Goal: Transaction & Acquisition: Purchase product/service

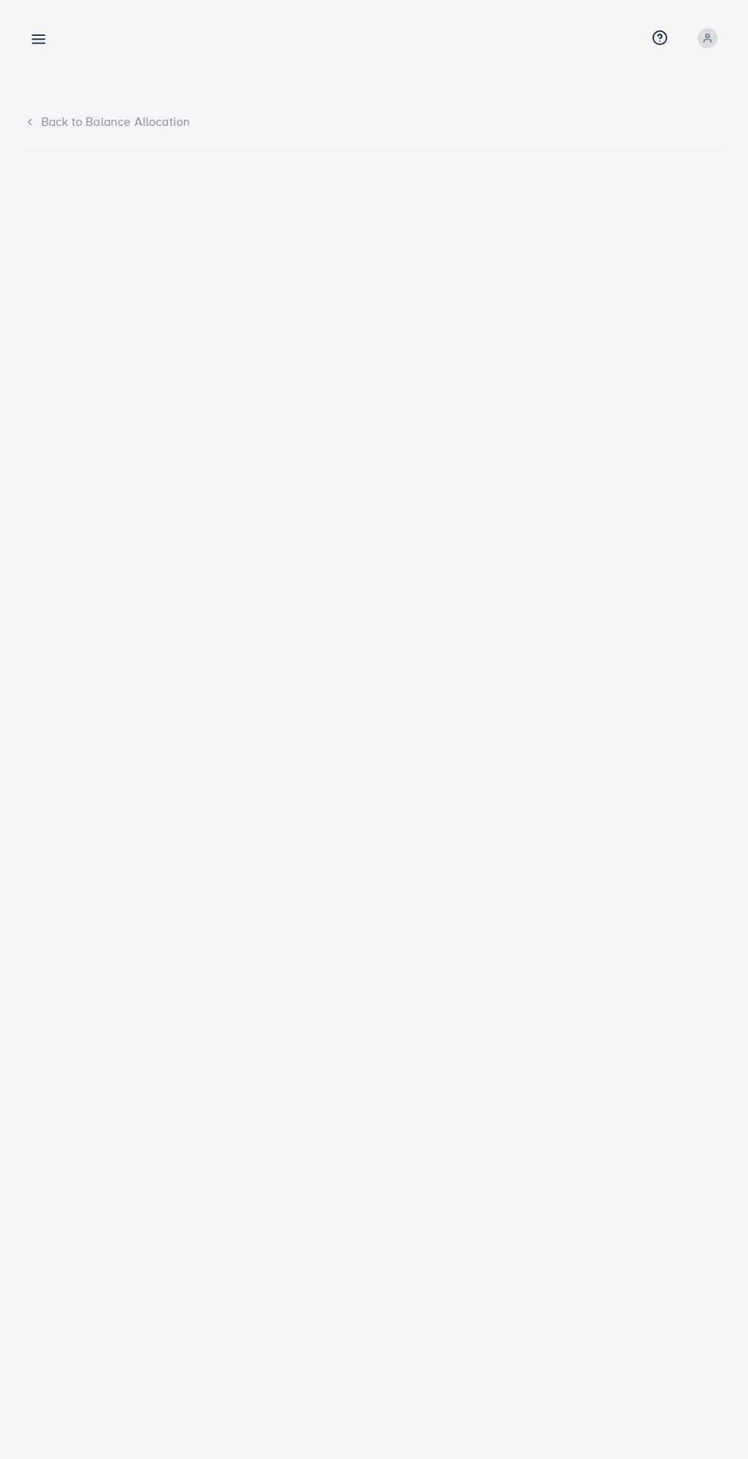
click at [40, 40] on icon at bounding box center [39, 39] width 16 height 16
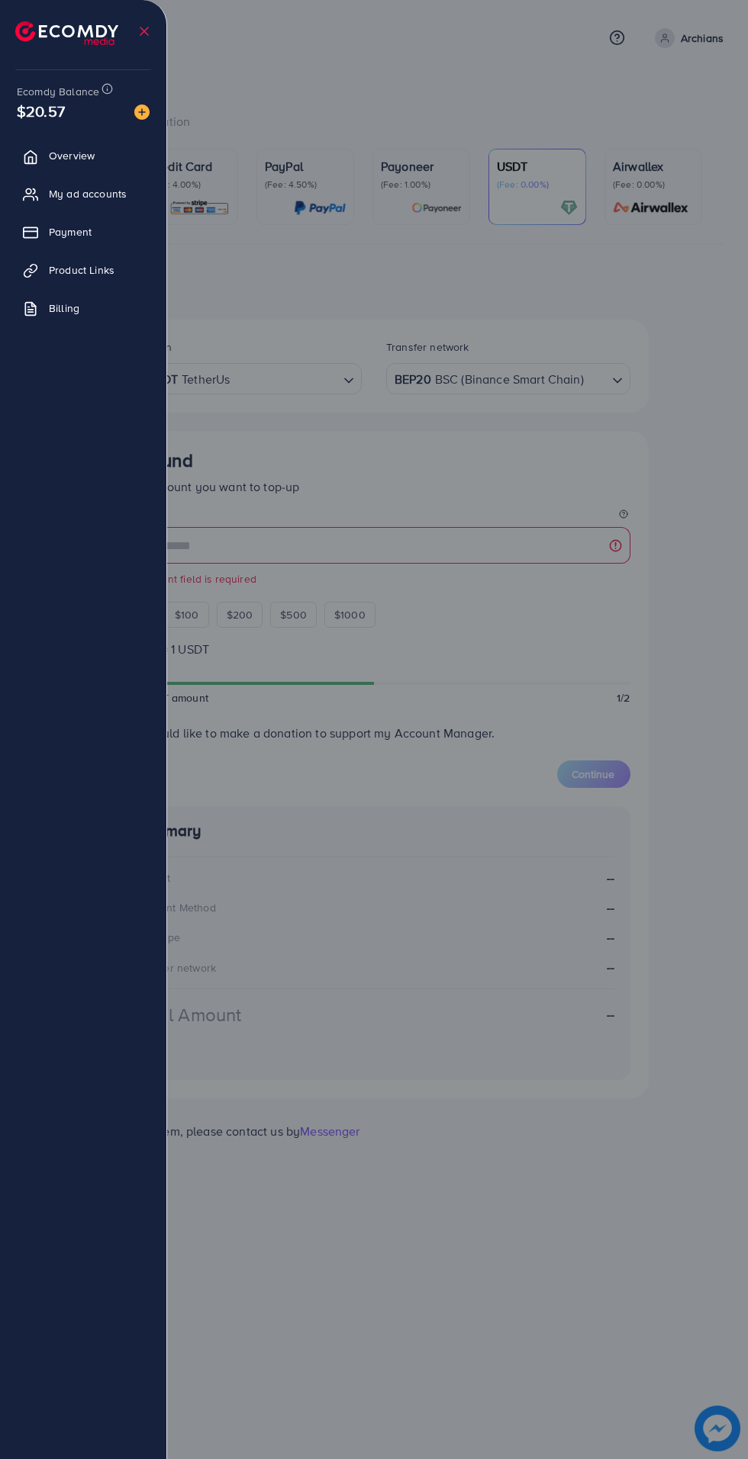
click at [433, 85] on div at bounding box center [374, 875] width 748 height 1751
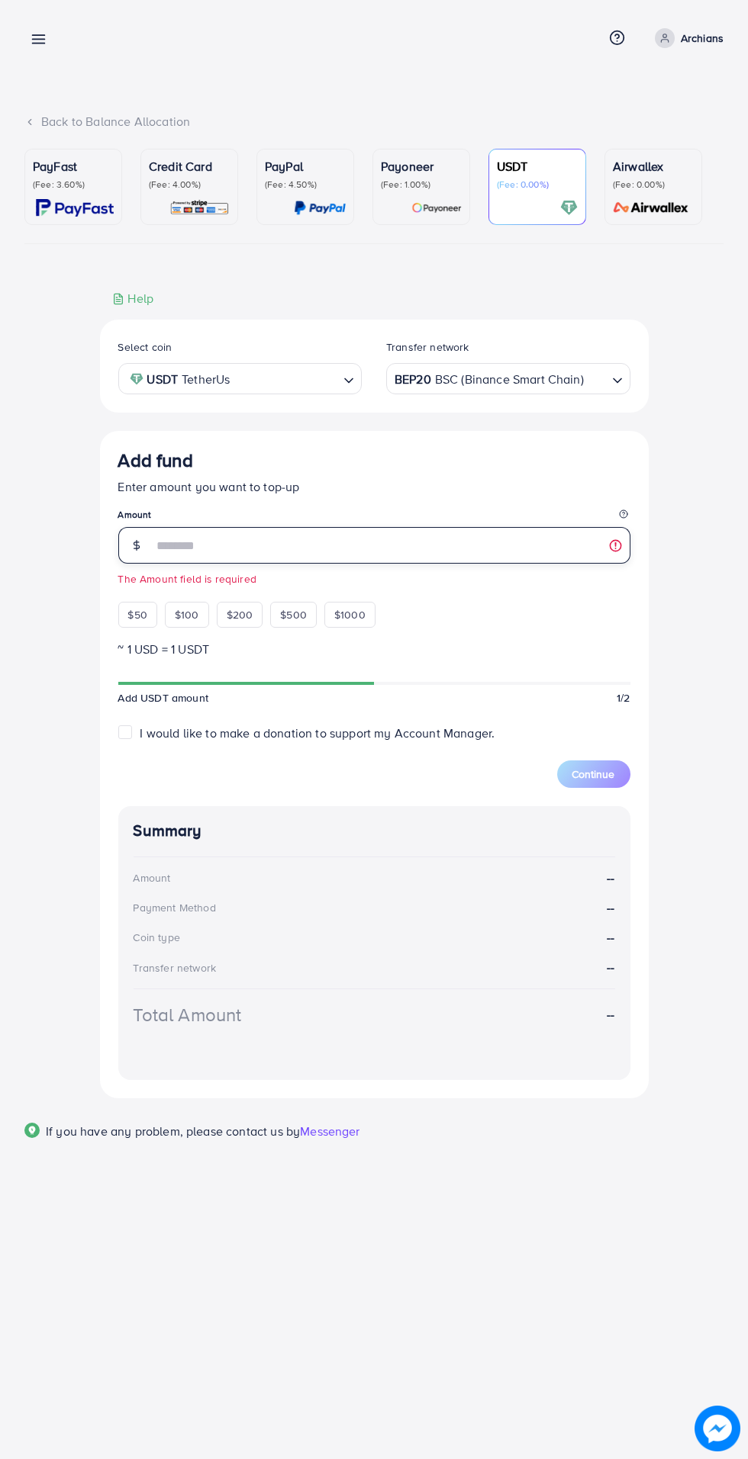
click at [397, 545] on input "number" at bounding box center [391, 545] width 477 height 37
type input "***"
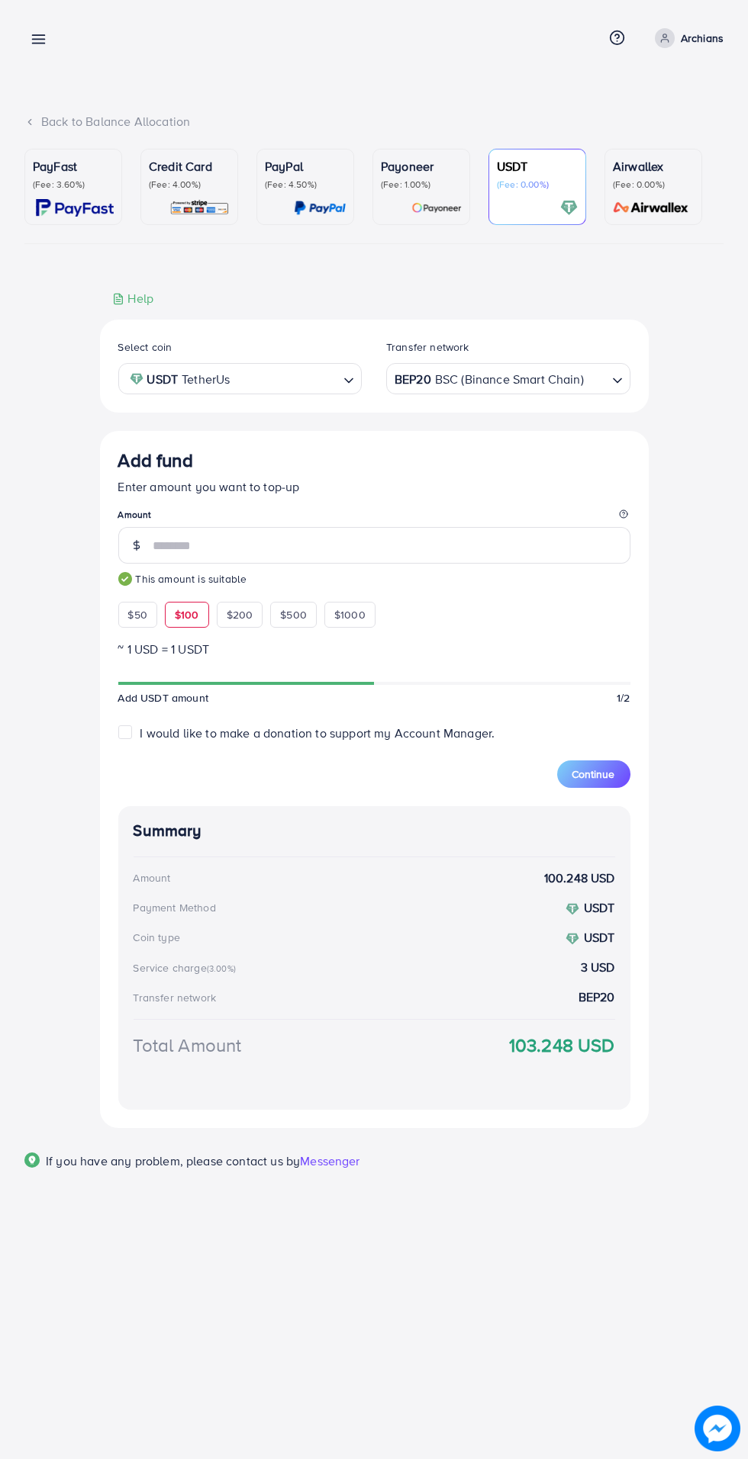
click at [607, 782] on span "Continue" at bounding box center [593, 774] width 43 height 15
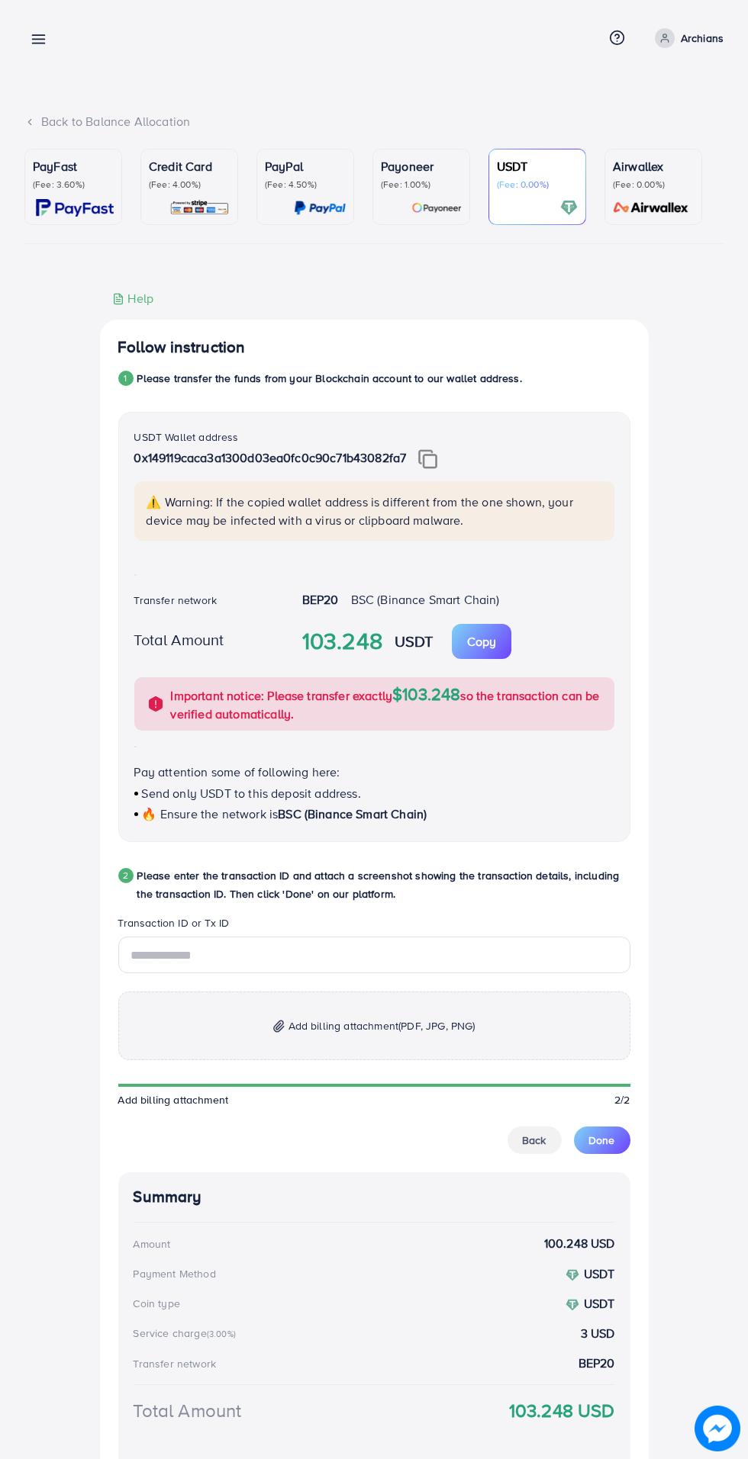
click at [436, 465] on img at bounding box center [427, 459] width 19 height 20
click at [433, 458] on img at bounding box center [427, 459] width 19 height 20
click at [295, 948] on input "text" at bounding box center [374, 955] width 512 height 37
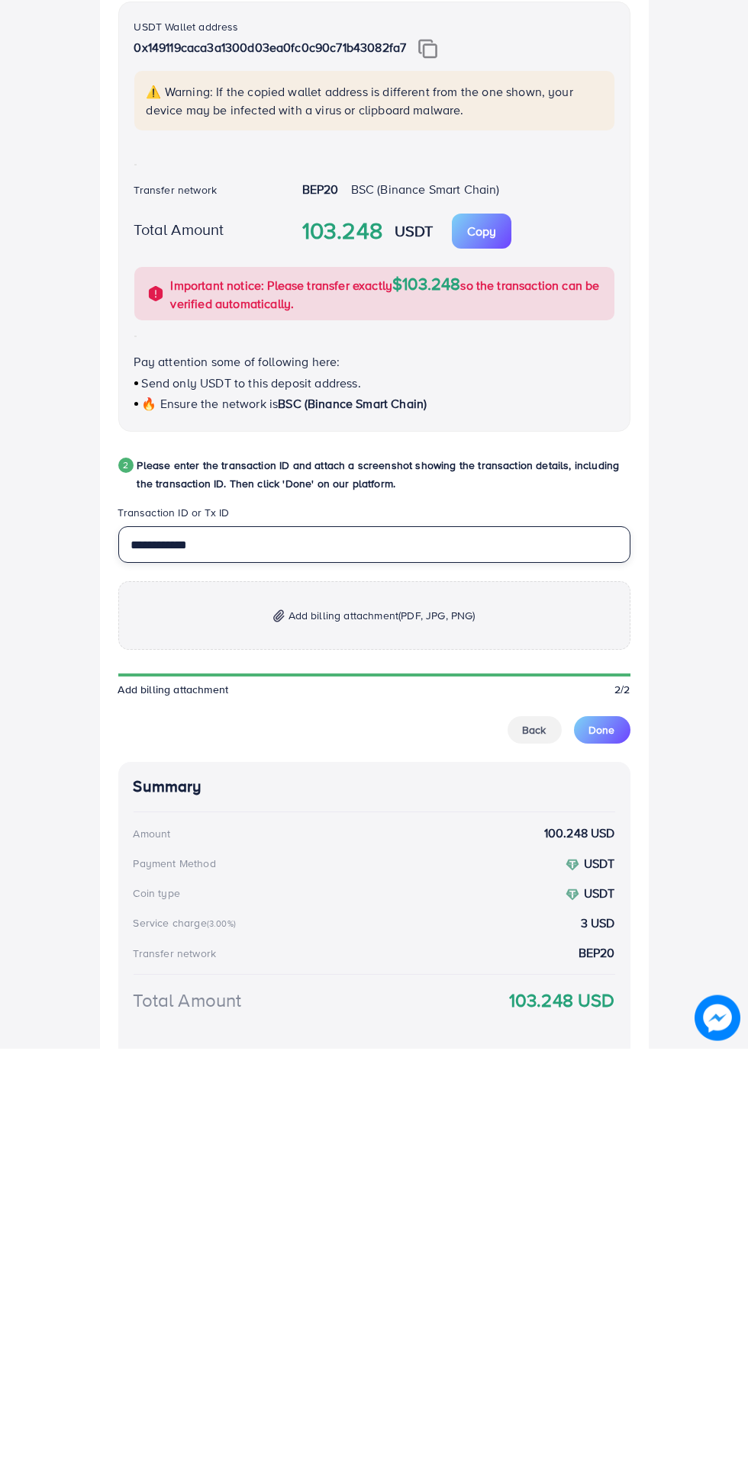
type input "**********"
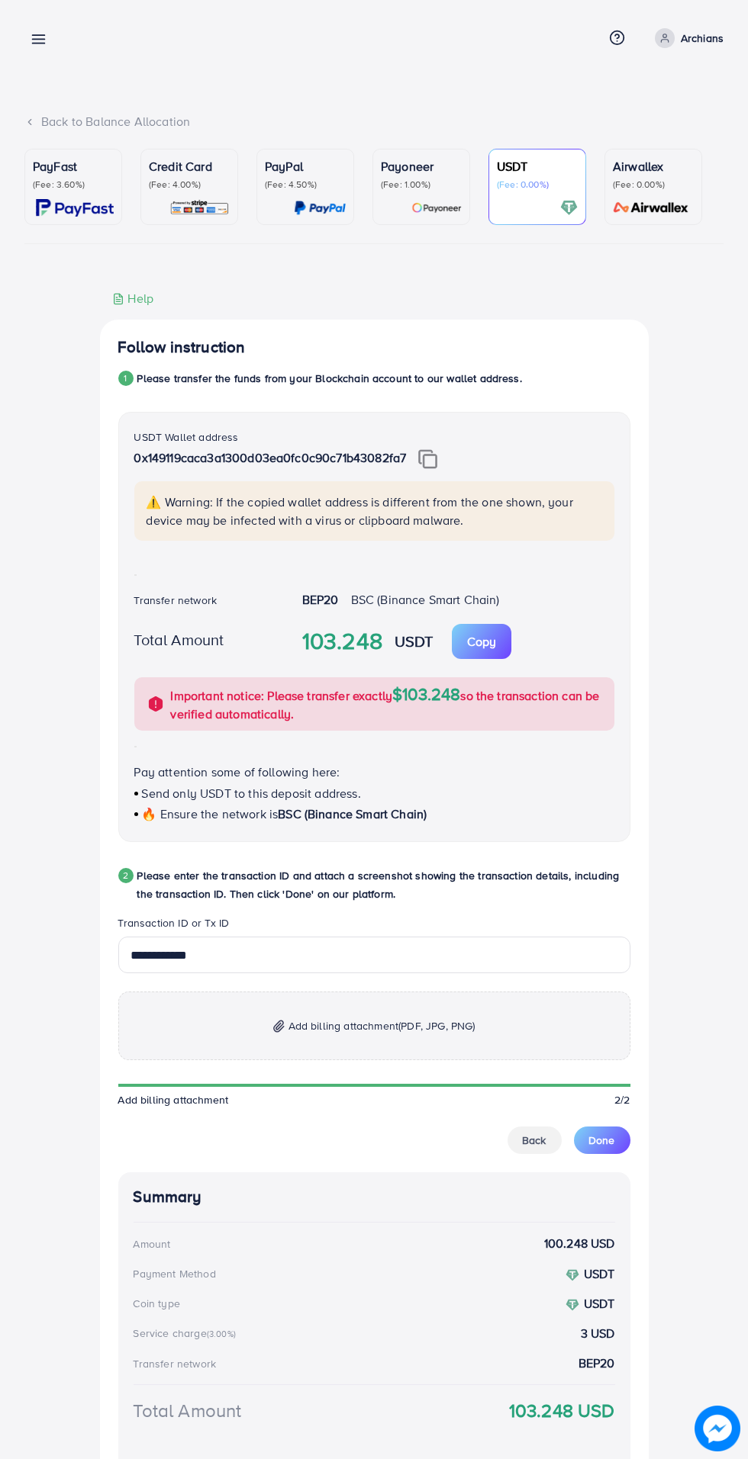
click at [404, 1029] on span "(PDF, JPG, PNG)" at bounding box center [436, 1025] width 76 height 15
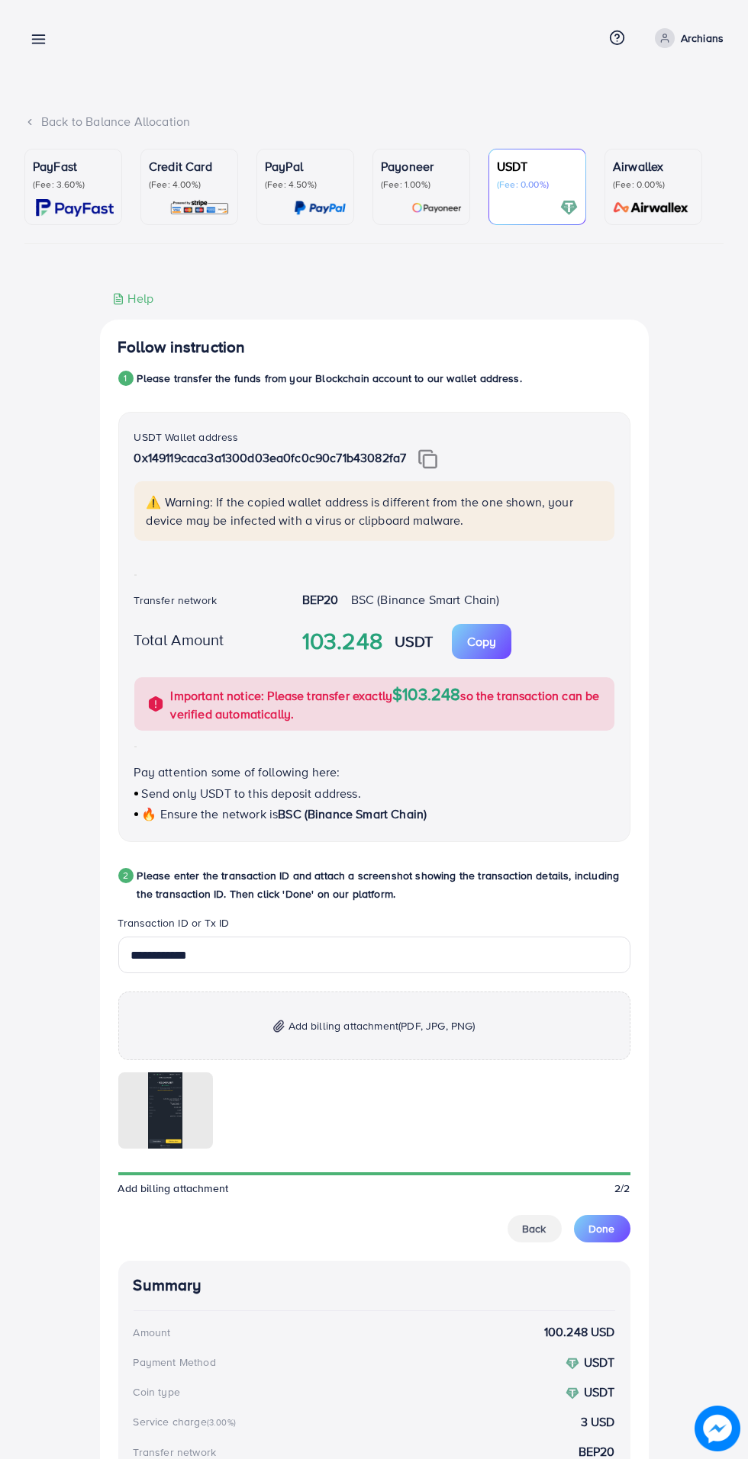
click at [622, 1226] on button "Done" at bounding box center [602, 1228] width 56 height 27
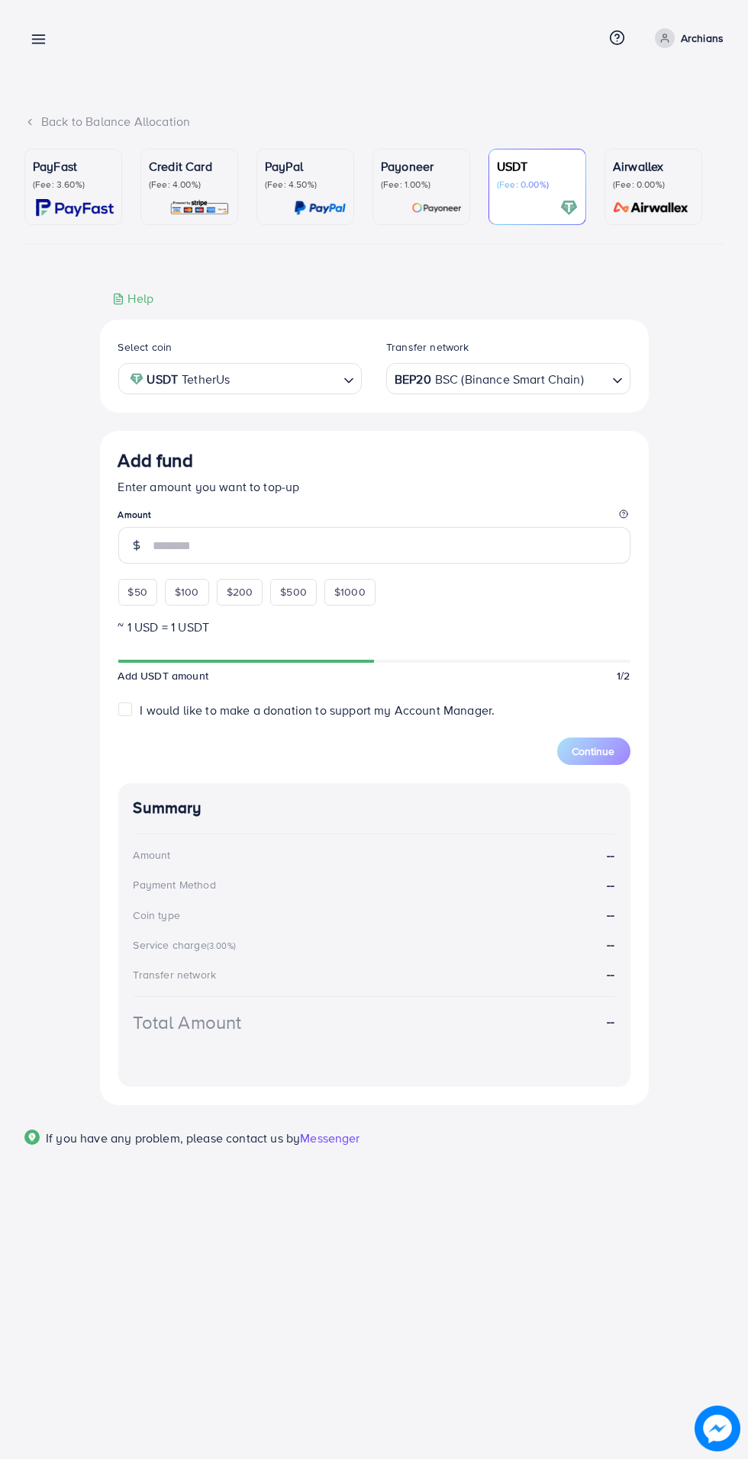
click at [46, 37] on icon at bounding box center [39, 39] width 16 height 16
